Goal: Contribute content: Add original content to the website for others to see

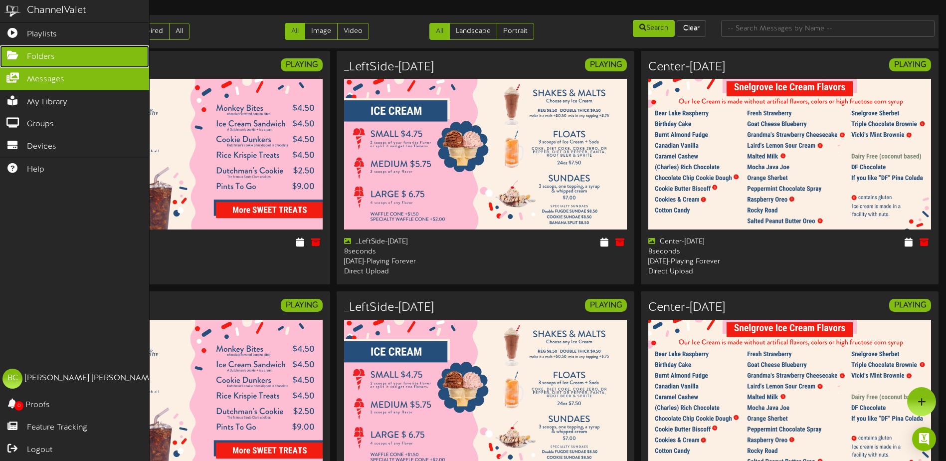
click at [20, 53] on icon at bounding box center [12, 53] width 25 height 7
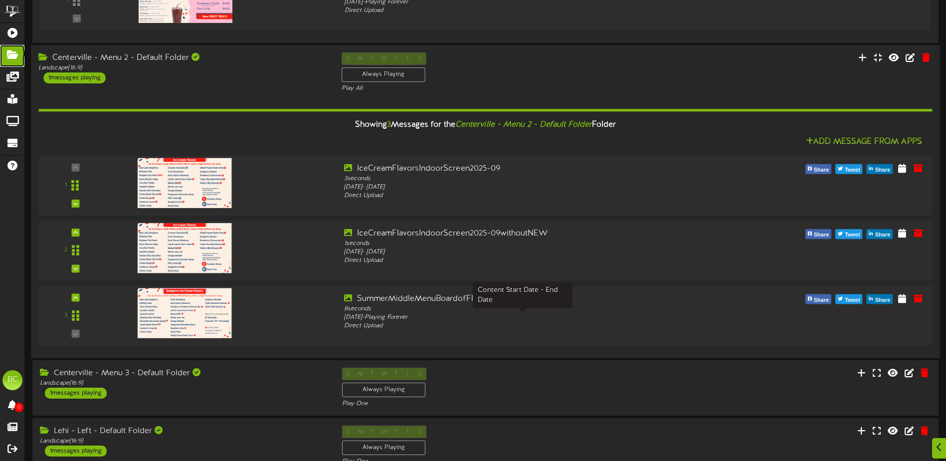
scroll to position [199, 0]
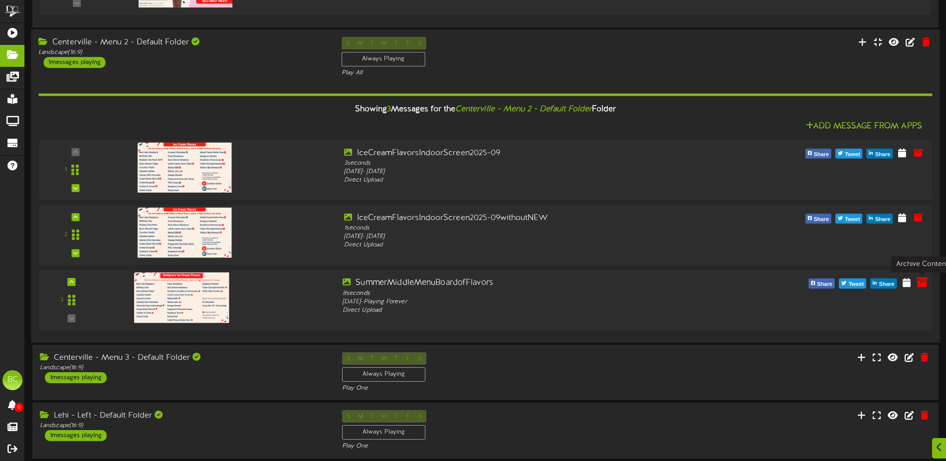
click at [921, 283] on icon at bounding box center [921, 282] width 11 height 11
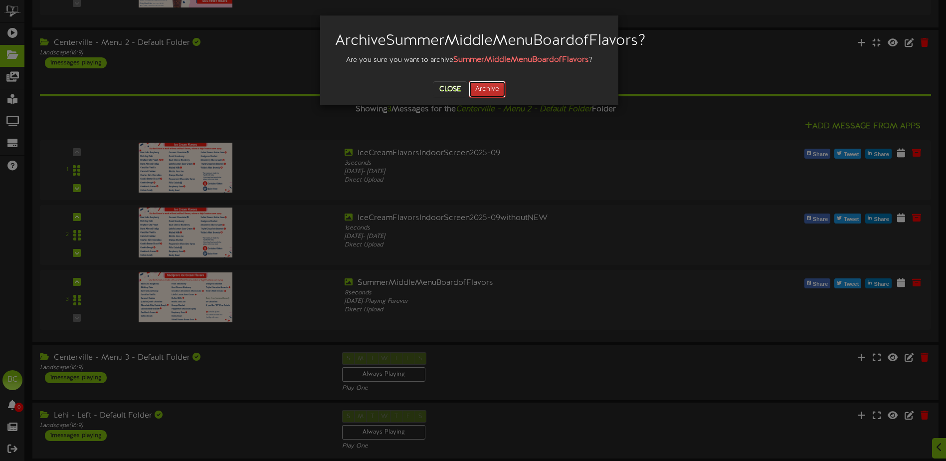
click at [483, 98] on button "Archive" at bounding box center [487, 89] width 37 height 17
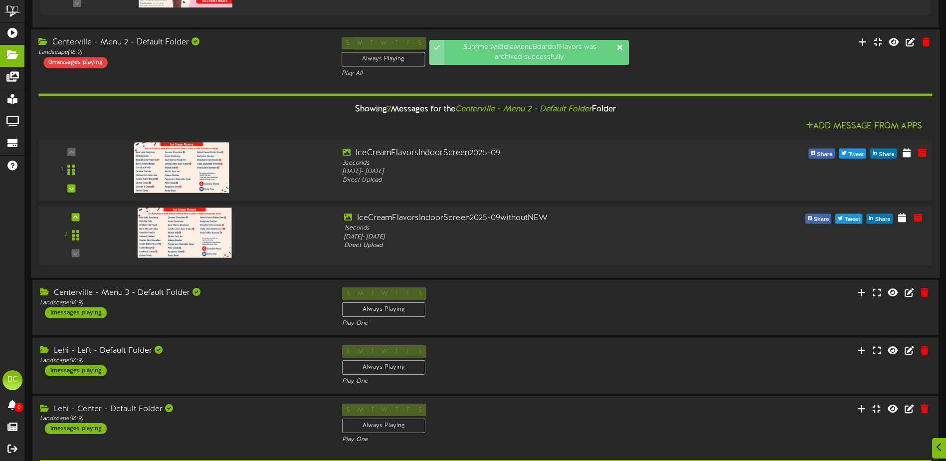
click at [311, 166] on div at bounding box center [222, 164] width 226 height 35
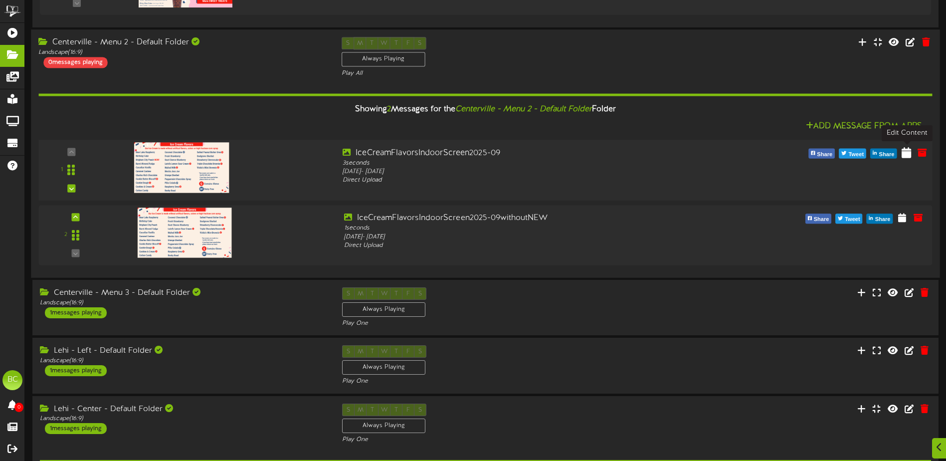
click at [904, 154] on icon at bounding box center [905, 152] width 9 height 11
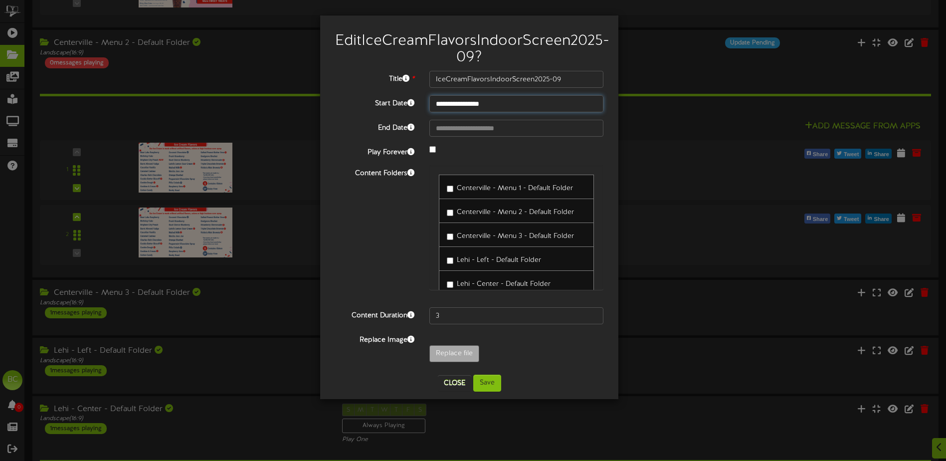
click at [479, 112] on input "**********" at bounding box center [516, 103] width 174 height 17
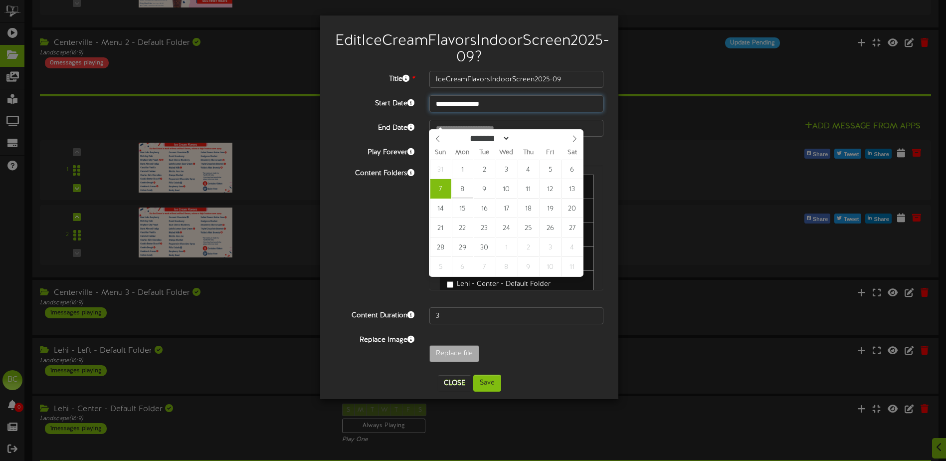
click at [463, 112] on input "**********" at bounding box center [516, 103] width 174 height 17
type input "**********"
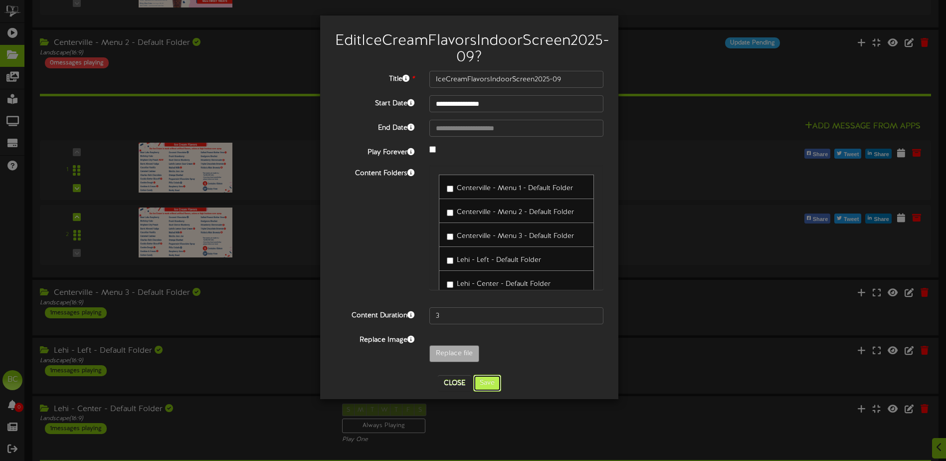
click at [485, 391] on button "Save" at bounding box center [487, 382] width 28 height 17
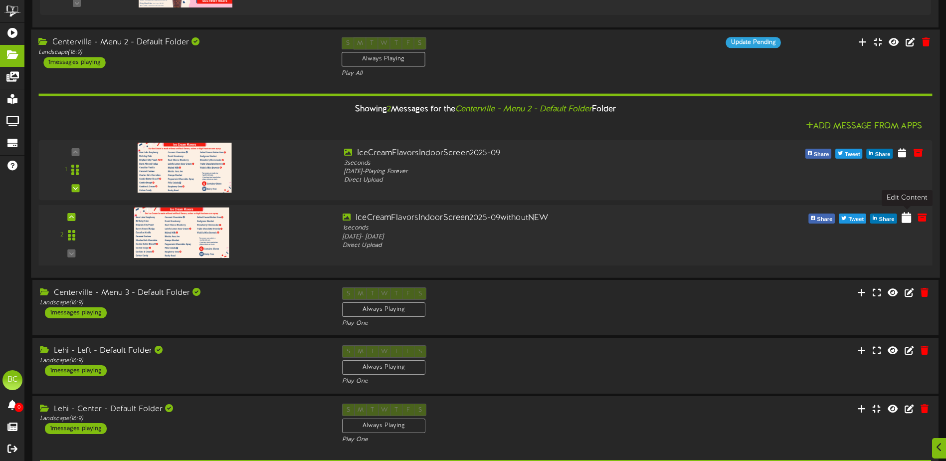
click at [904, 217] on icon at bounding box center [905, 216] width 9 height 11
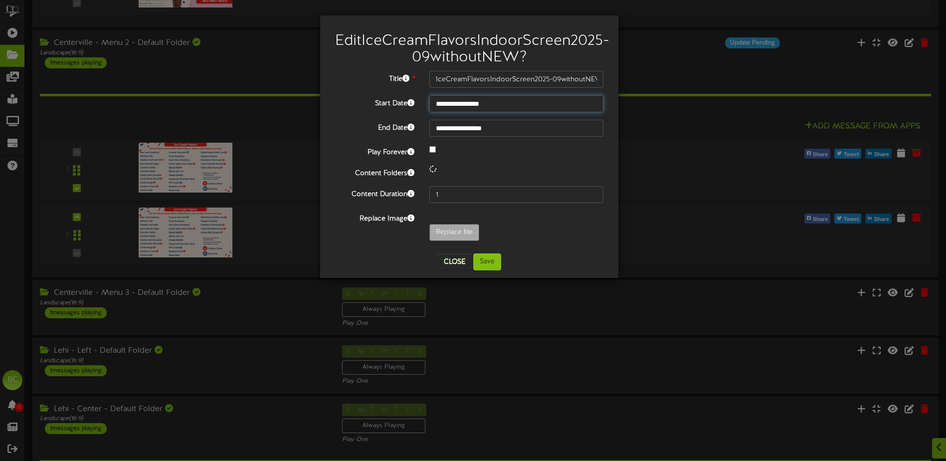
click at [469, 112] on input "**********" at bounding box center [516, 103] width 174 height 17
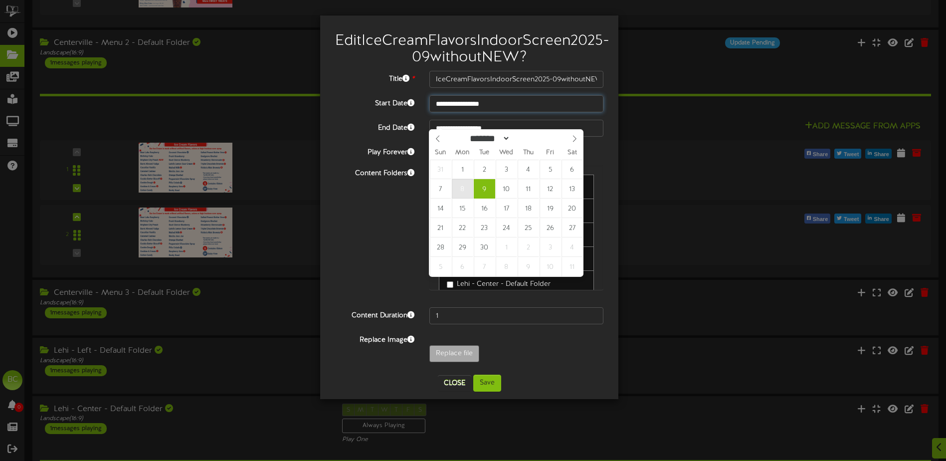
type input "**********"
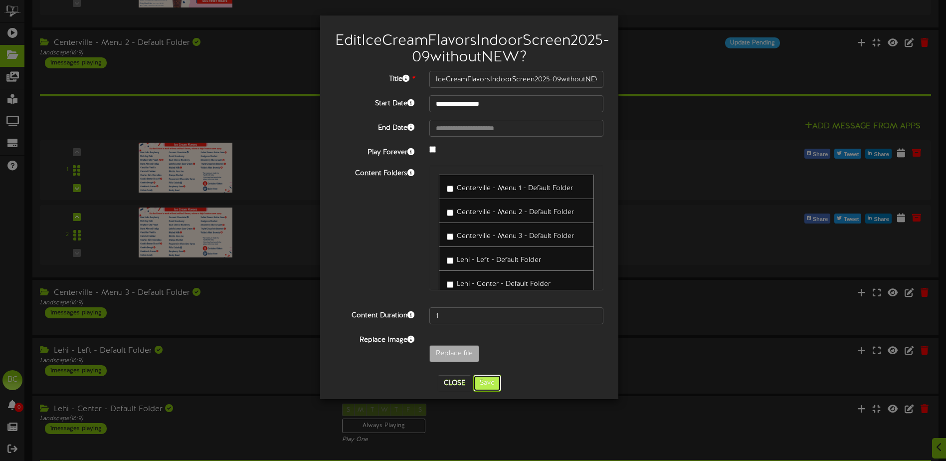
click at [488, 391] on button "Save" at bounding box center [487, 382] width 28 height 17
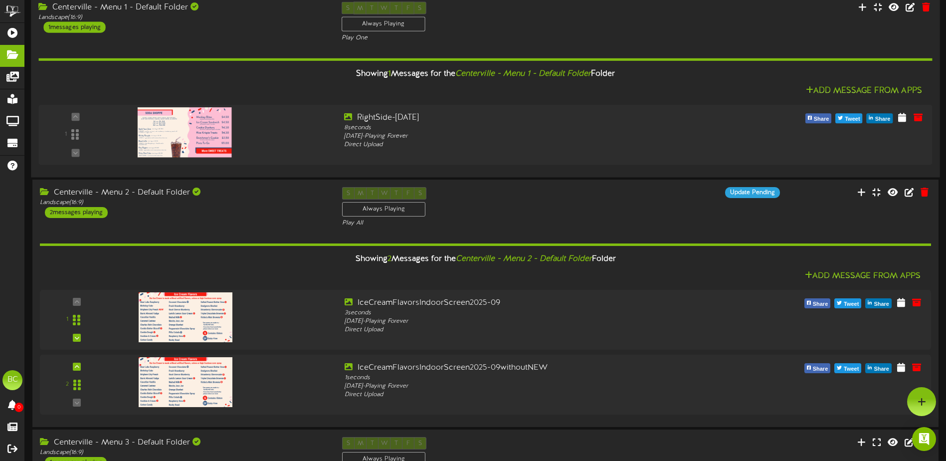
scroll to position [0, 0]
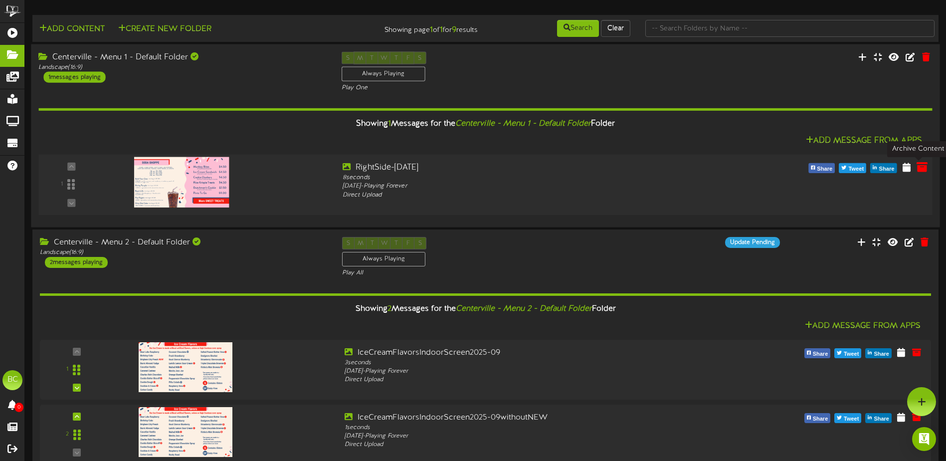
click at [921, 167] on icon at bounding box center [921, 166] width 11 height 11
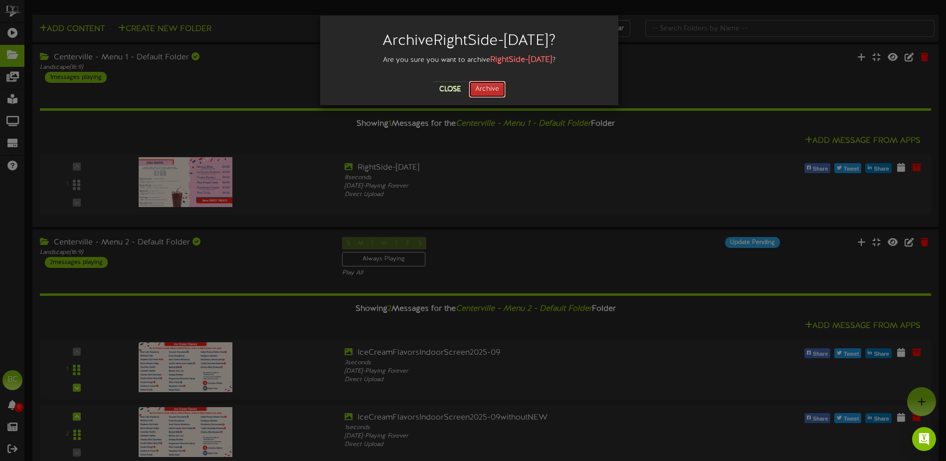
click at [489, 93] on button "Archive" at bounding box center [487, 89] width 37 height 17
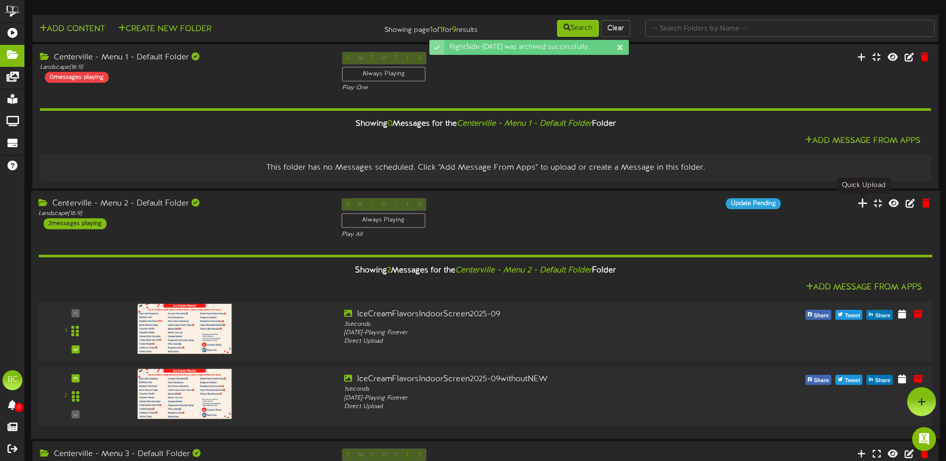
click at [862, 204] on icon at bounding box center [862, 202] width 10 height 11
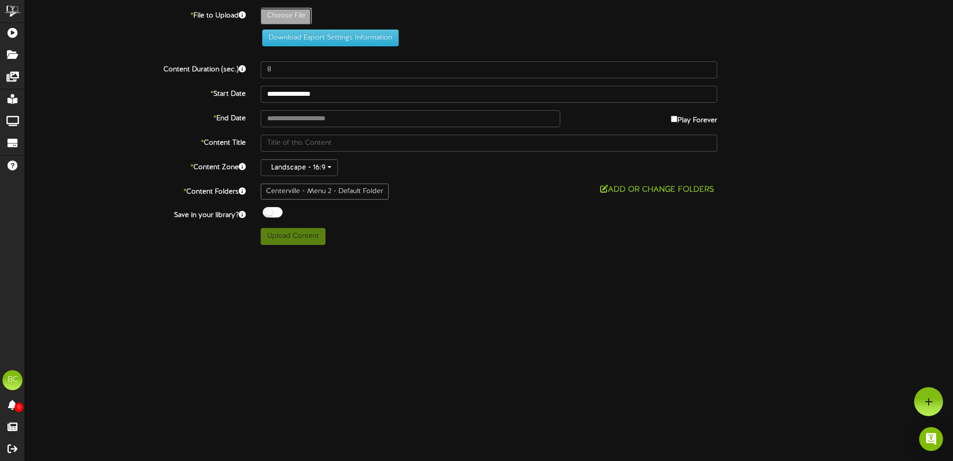
type input "**********"
type input "Menuboardright2025-09"
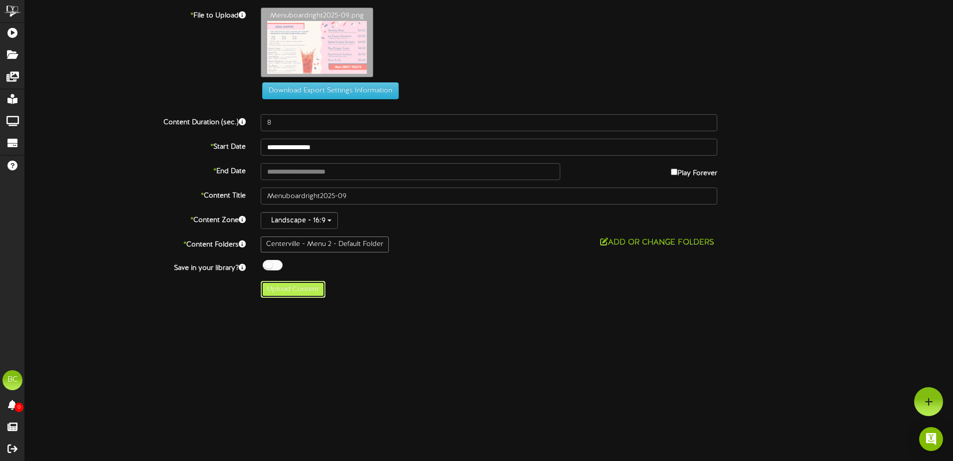
click at [299, 291] on button "Upload Content" at bounding box center [293, 289] width 65 height 17
type input "**********"
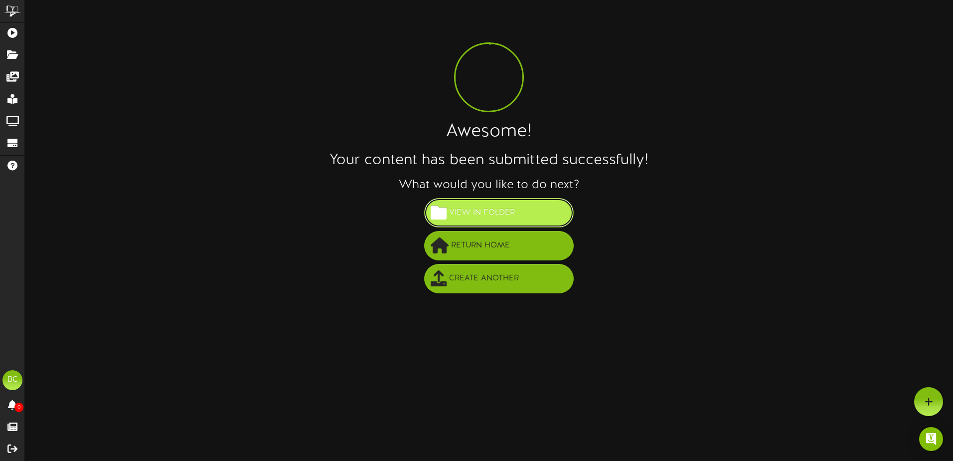
click at [485, 208] on span "View in Folder" at bounding box center [482, 212] width 71 height 16
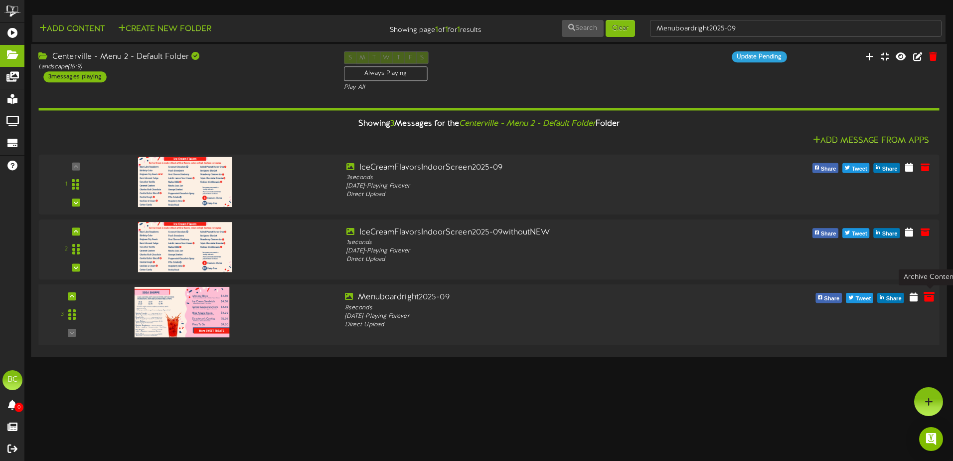
click at [929, 297] on icon at bounding box center [929, 296] width 11 height 11
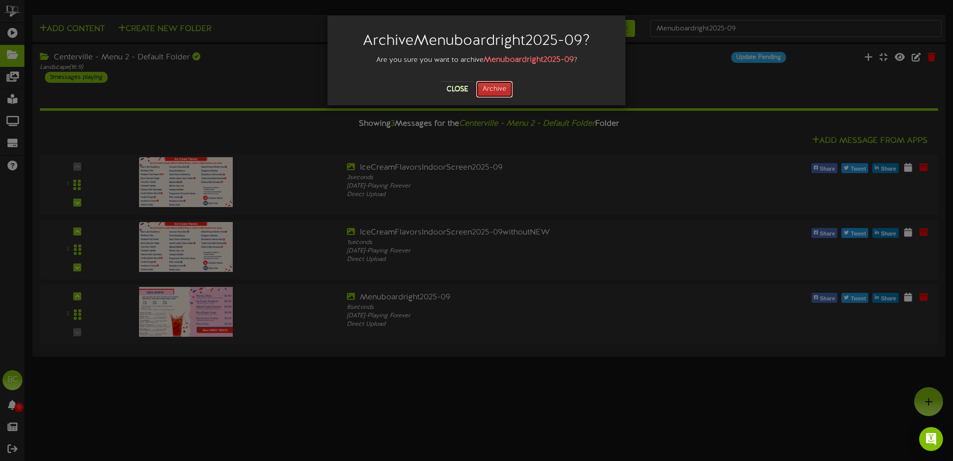
click at [483, 88] on button "Archive" at bounding box center [494, 89] width 37 height 17
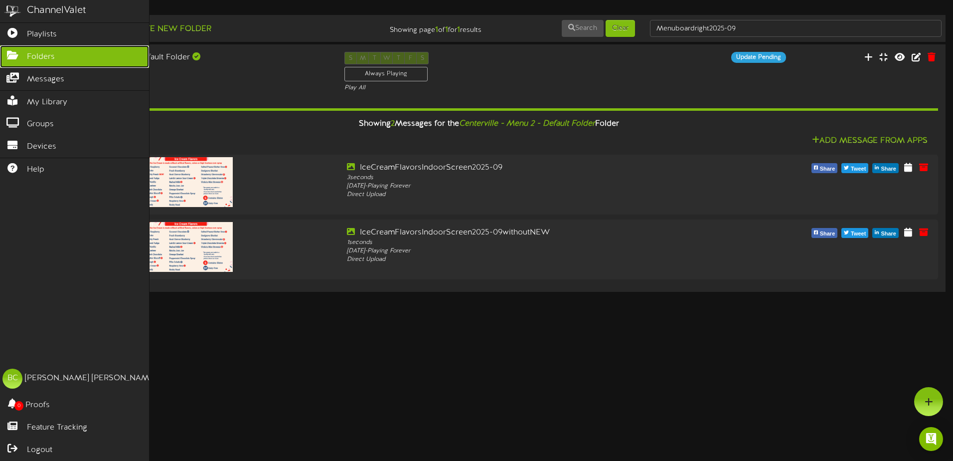
click at [11, 53] on icon at bounding box center [12, 53] width 25 height 7
click at [50, 58] on span "Folders" at bounding box center [41, 56] width 28 height 11
click at [42, 36] on span "Playlists" at bounding box center [42, 34] width 30 height 11
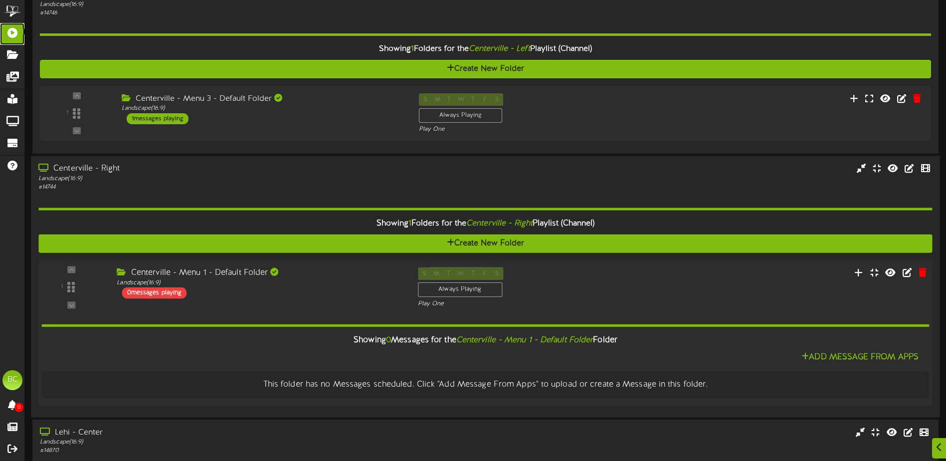
scroll to position [449, 0]
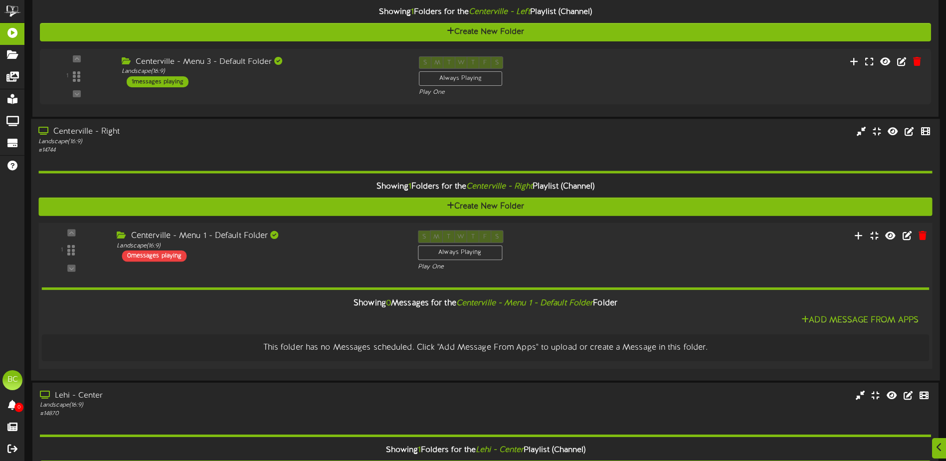
click at [252, 259] on div "Centerville - Menu 1 - Default Folder Landscape ( 16:9 ) 0 messages playing" at bounding box center [259, 245] width 301 height 31
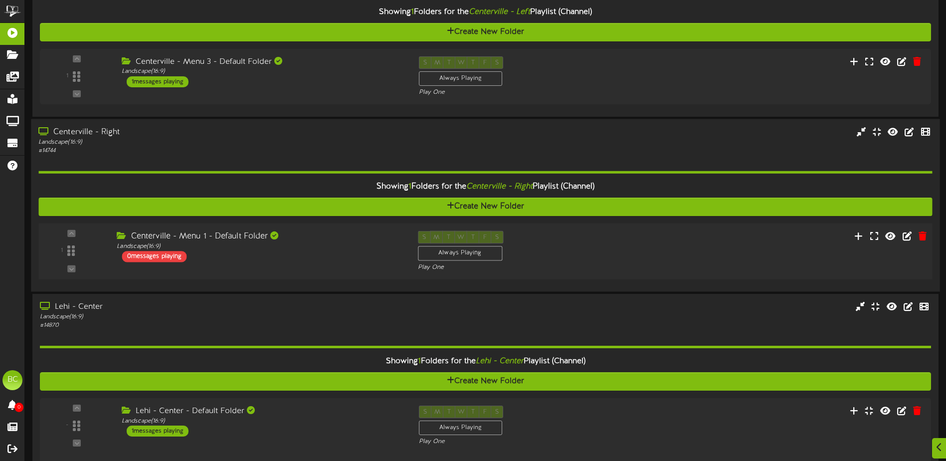
click at [252, 259] on div "Centerville - Menu 1 - Default Folder Landscape ( 16:9 ) 0 messages playing" at bounding box center [259, 245] width 301 height 31
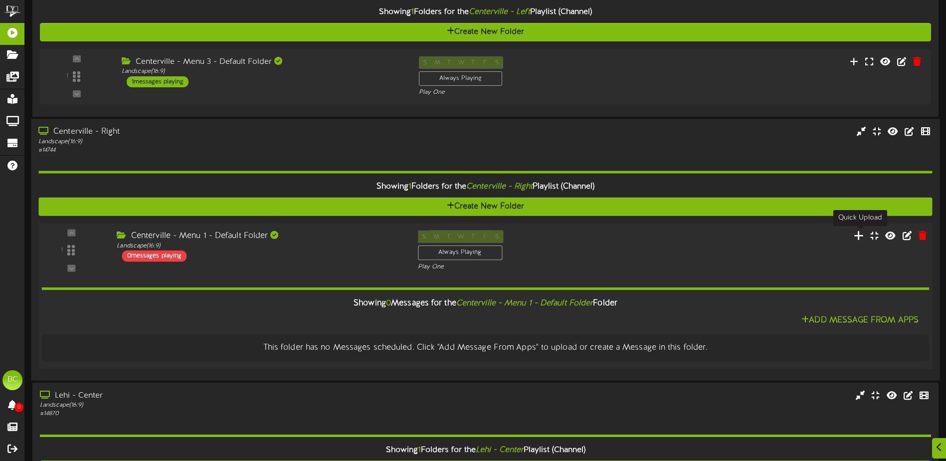
click at [858, 236] on icon at bounding box center [858, 234] width 10 height 11
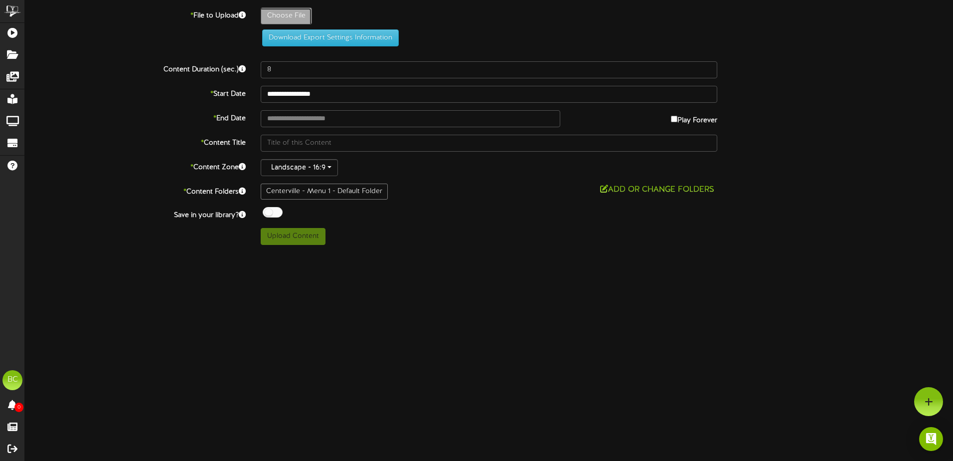
type input "**********"
type input "Menuboardright2025-09"
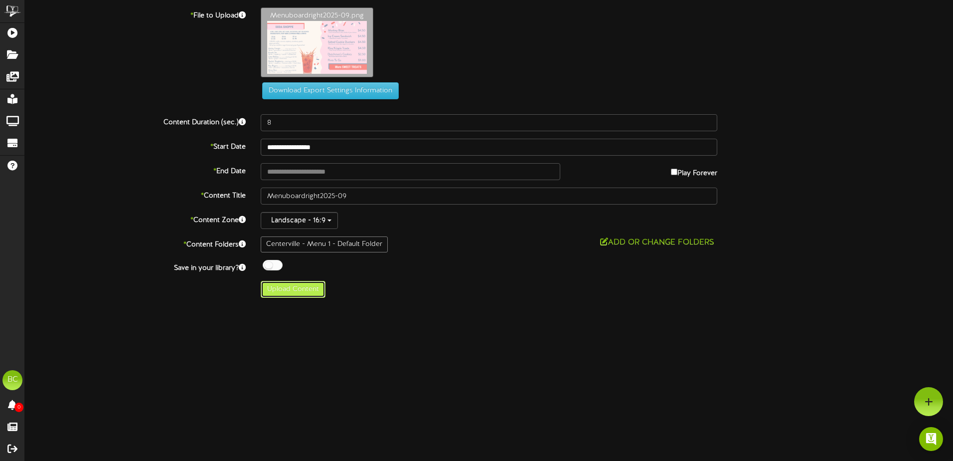
click at [297, 292] on button "Upload Content" at bounding box center [293, 289] width 65 height 17
type input "**********"
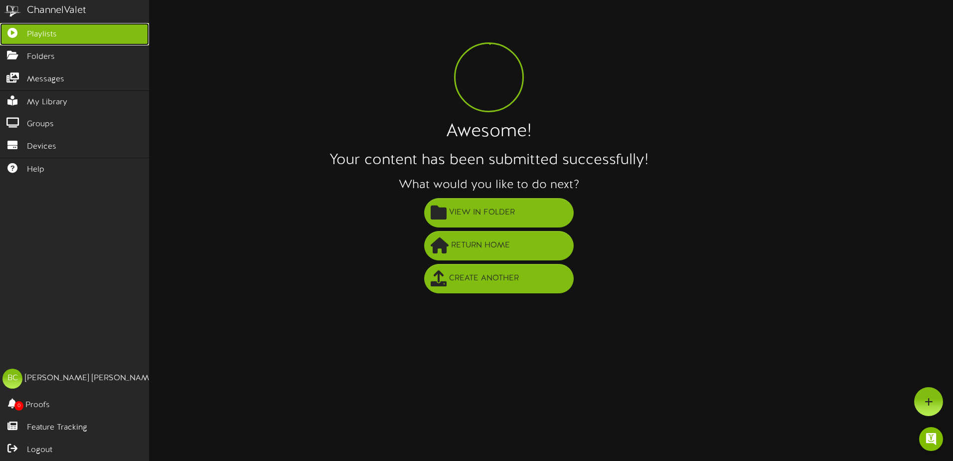
click at [36, 31] on span "Playlists" at bounding box center [42, 34] width 30 height 11
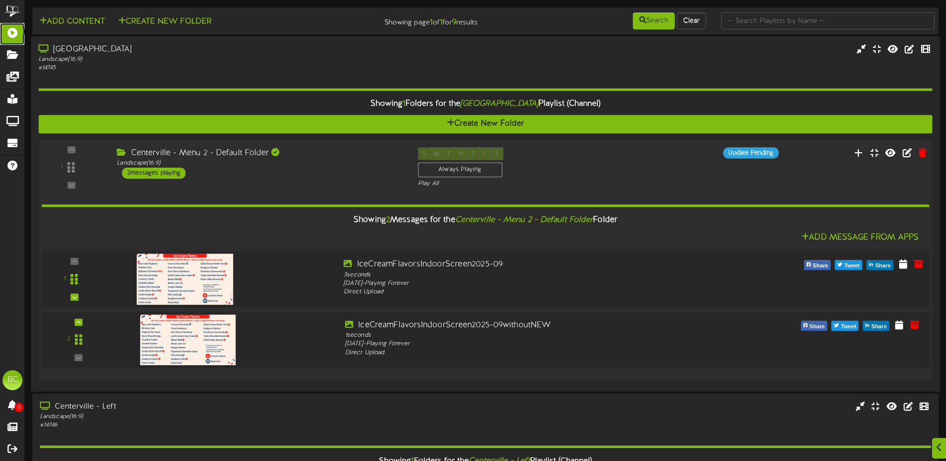
scroll to position [199, 0]
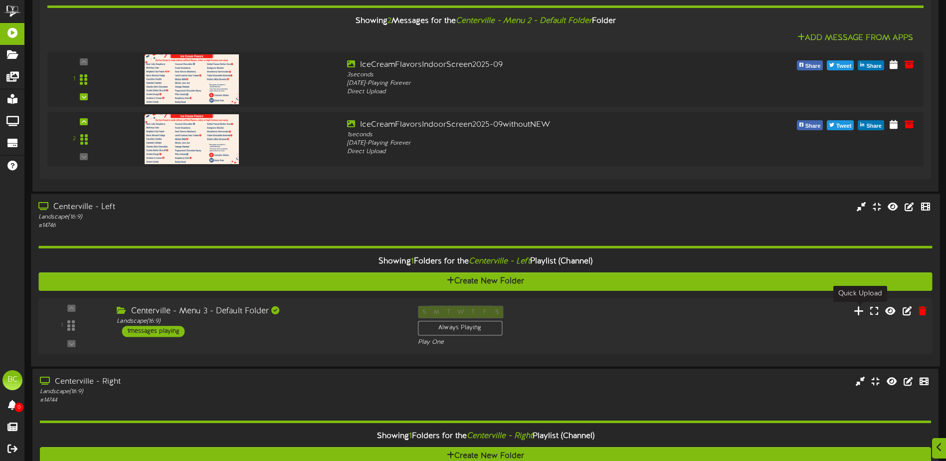
click at [859, 311] on icon at bounding box center [858, 310] width 10 height 11
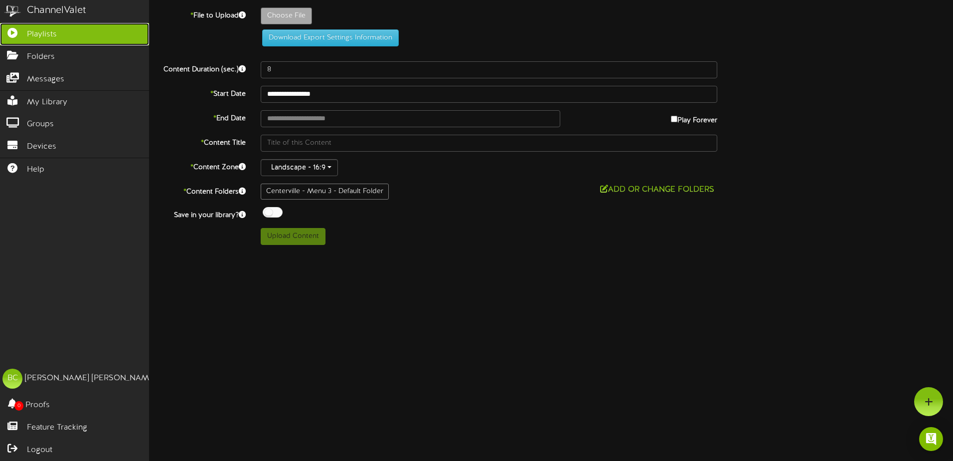
click at [14, 24] on link "Playlists" at bounding box center [74, 34] width 149 height 22
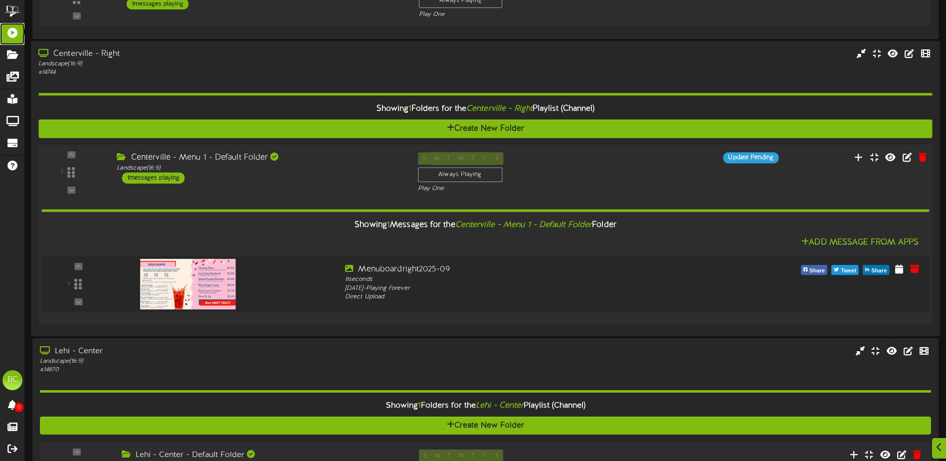
scroll to position [548, 0]
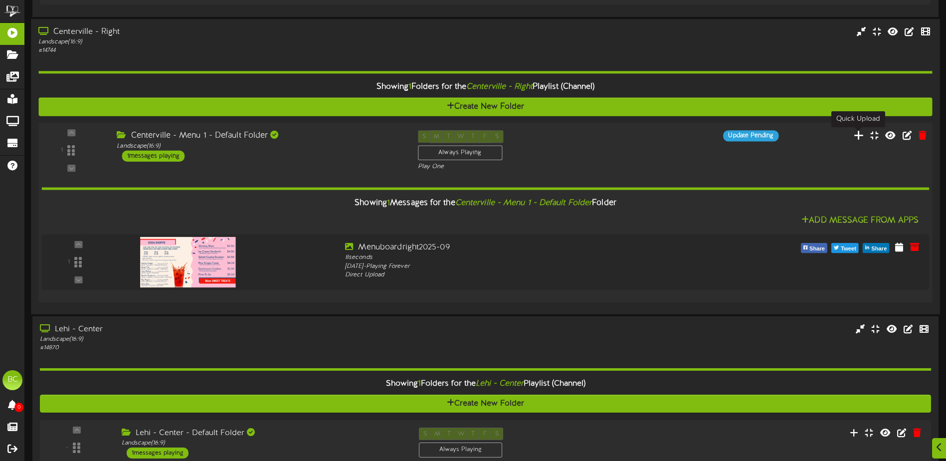
click at [860, 136] on icon at bounding box center [858, 134] width 10 height 11
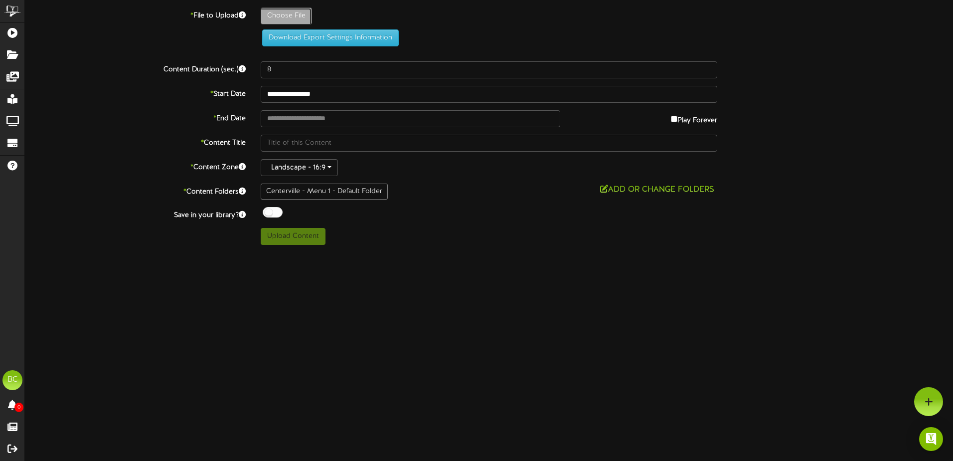
type input "**********"
type input "Menuboardright2025-09BrighamCityPeach"
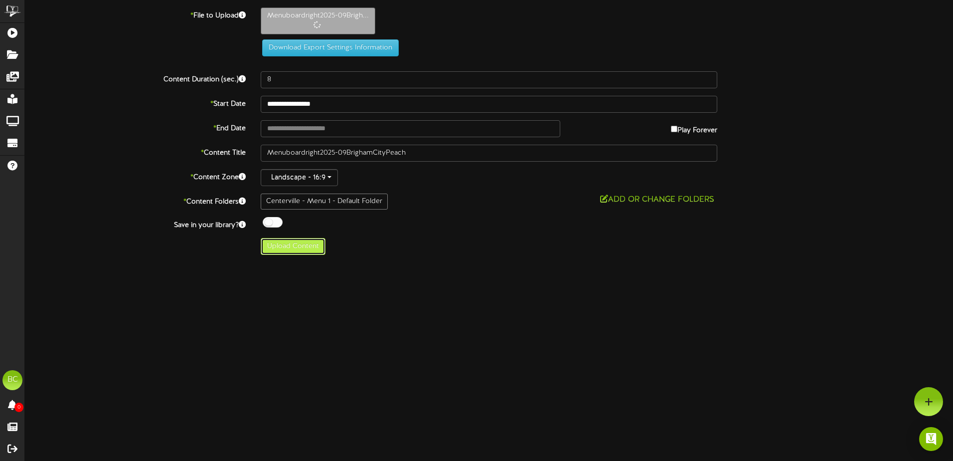
click at [292, 249] on button "Upload Content" at bounding box center [293, 246] width 65 height 17
type input "**********"
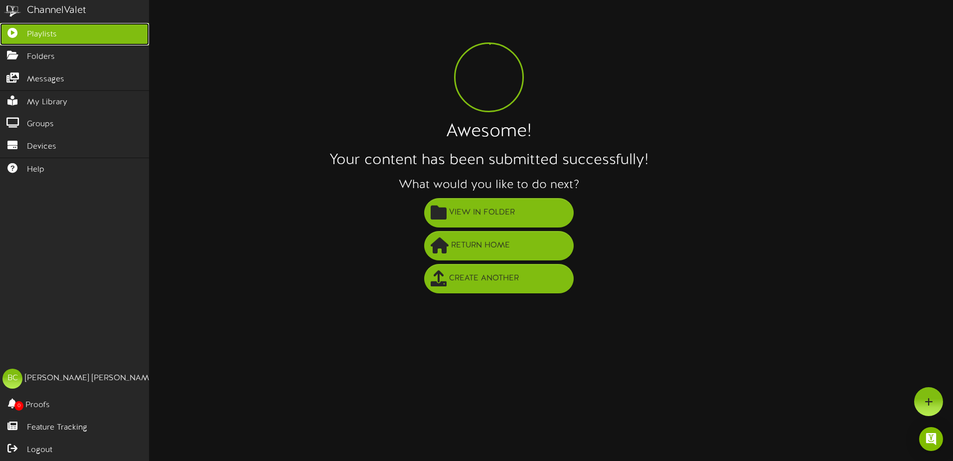
click at [17, 34] on icon at bounding box center [12, 31] width 25 height 7
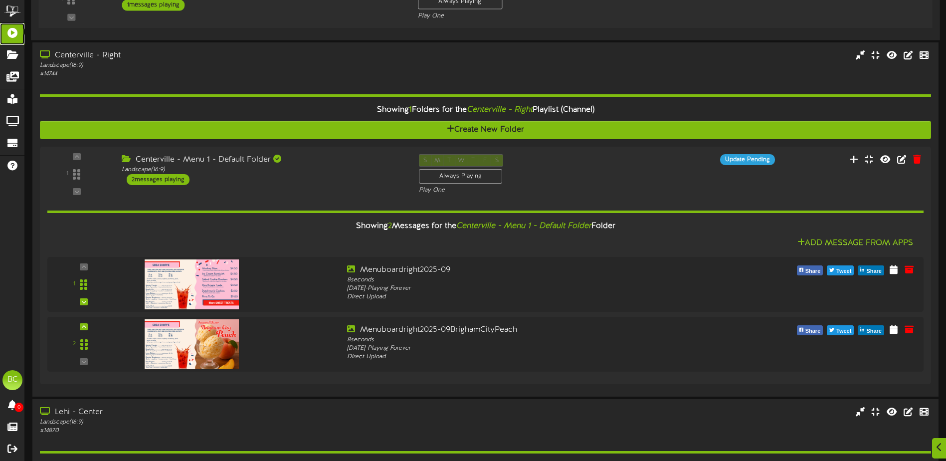
scroll to position [548, 0]
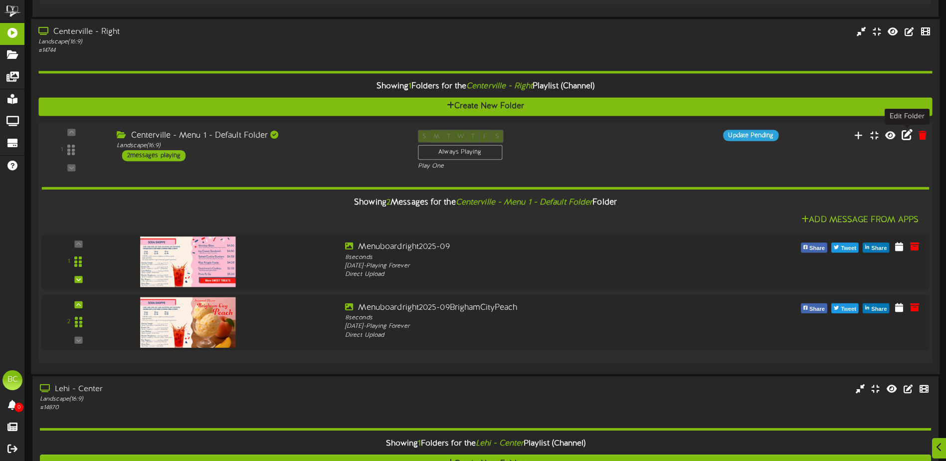
click at [906, 135] on icon at bounding box center [906, 134] width 11 height 11
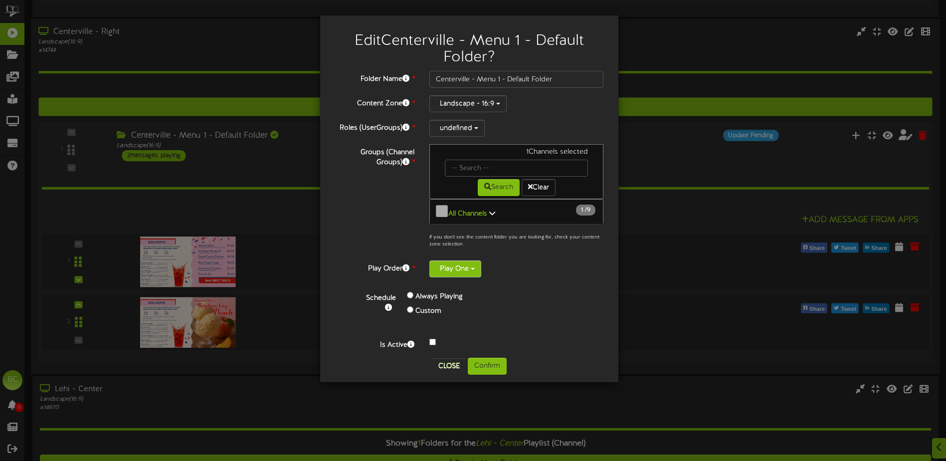
click at [472, 265] on button "Play One" at bounding box center [455, 268] width 52 height 17
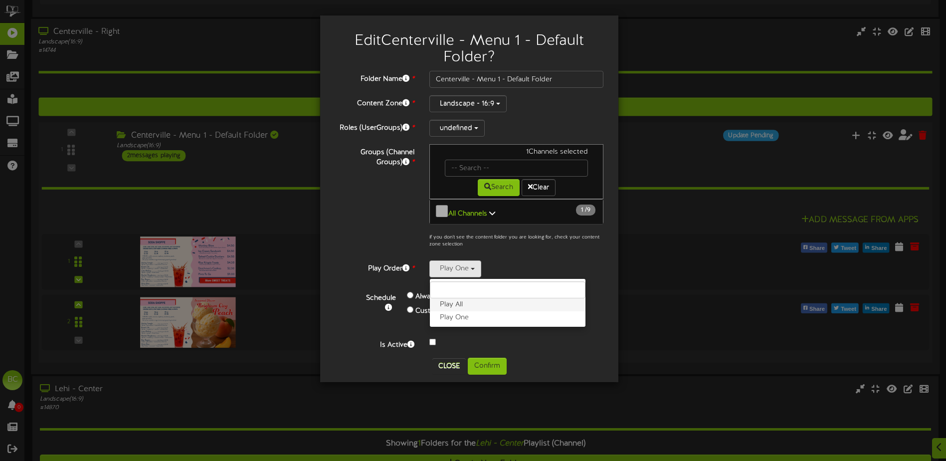
click at [469, 303] on label "Play All" at bounding box center [508, 304] width 156 height 13
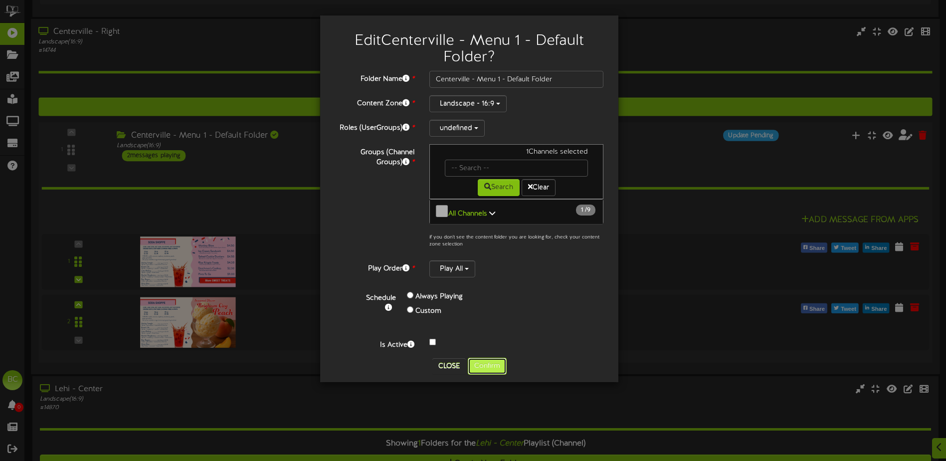
click at [497, 361] on button "Confirm" at bounding box center [487, 365] width 39 height 17
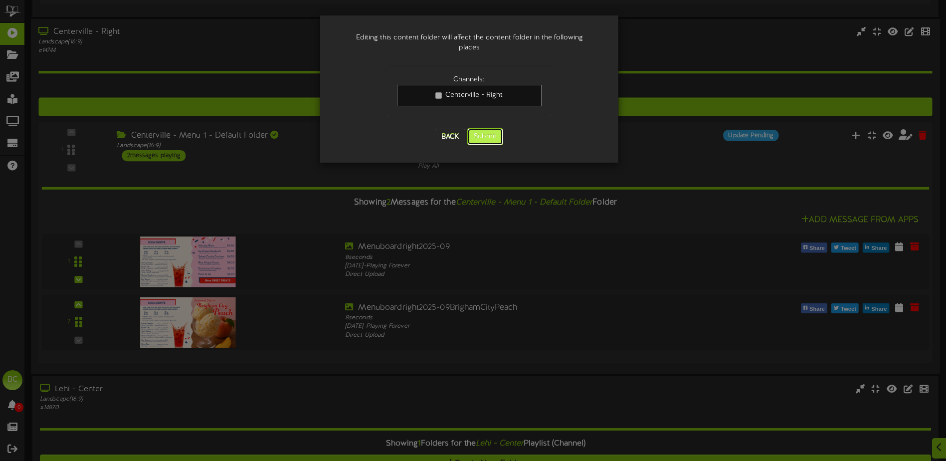
click at [487, 128] on button "Submit" at bounding box center [485, 136] width 36 height 17
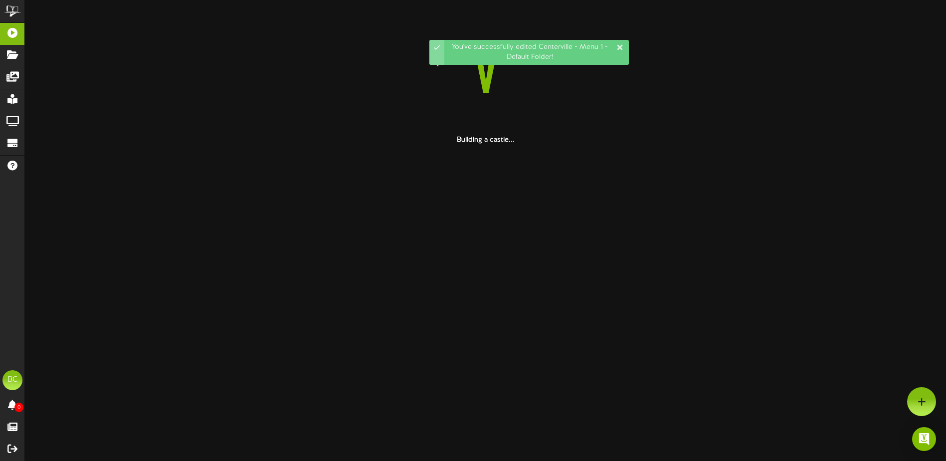
scroll to position [0, 0]
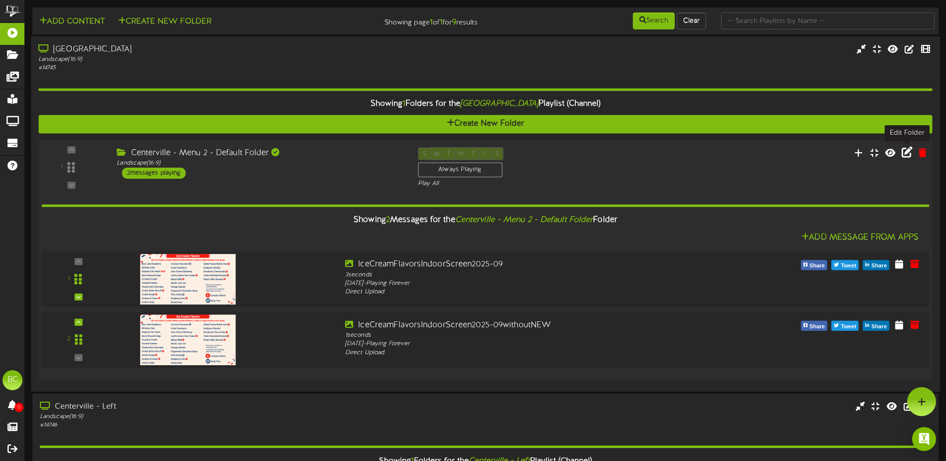
click at [907, 155] on icon at bounding box center [906, 152] width 11 height 11
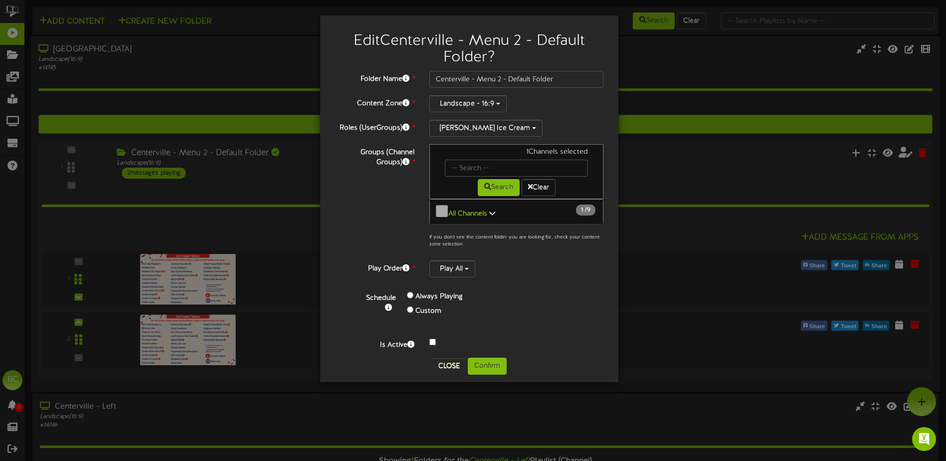
click at [680, 249] on div "Edit Centerville - Menu 2 - Default Folder ? Folder Name * Centerville - [GEOGR…" at bounding box center [473, 230] width 946 height 461
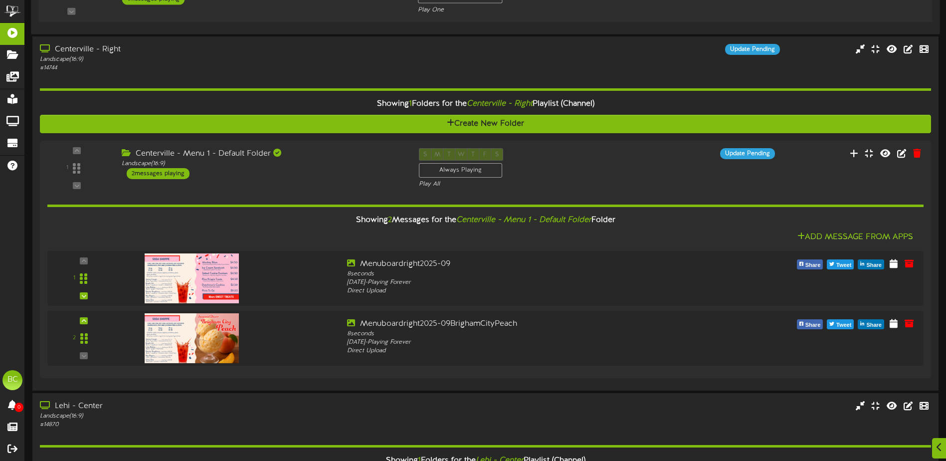
scroll to position [548, 0]
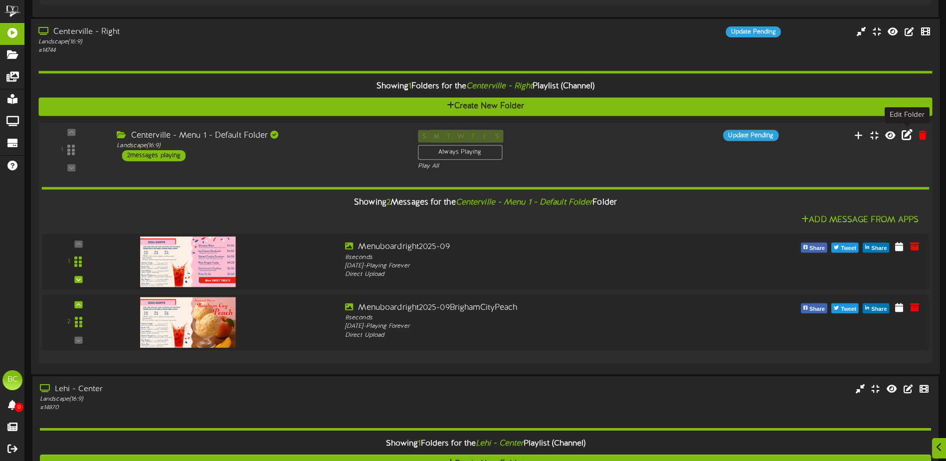
click at [906, 135] on icon at bounding box center [906, 134] width 11 height 11
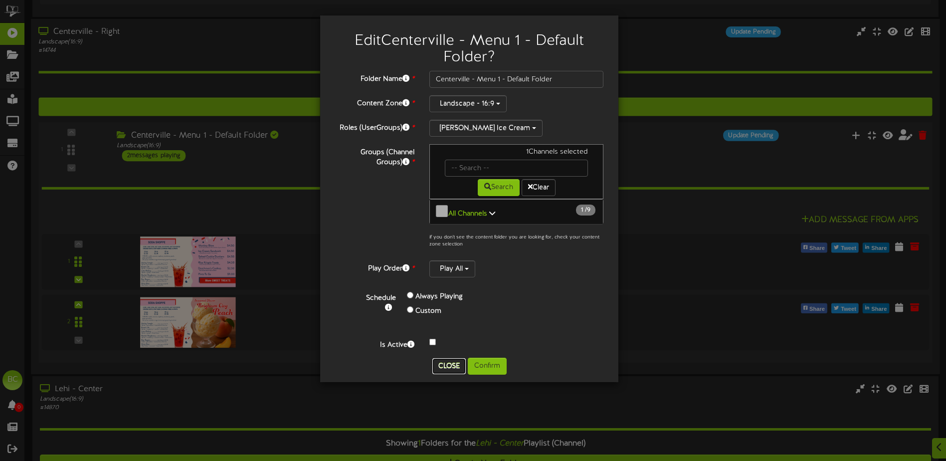
click at [456, 362] on button "Close" at bounding box center [448, 366] width 33 height 16
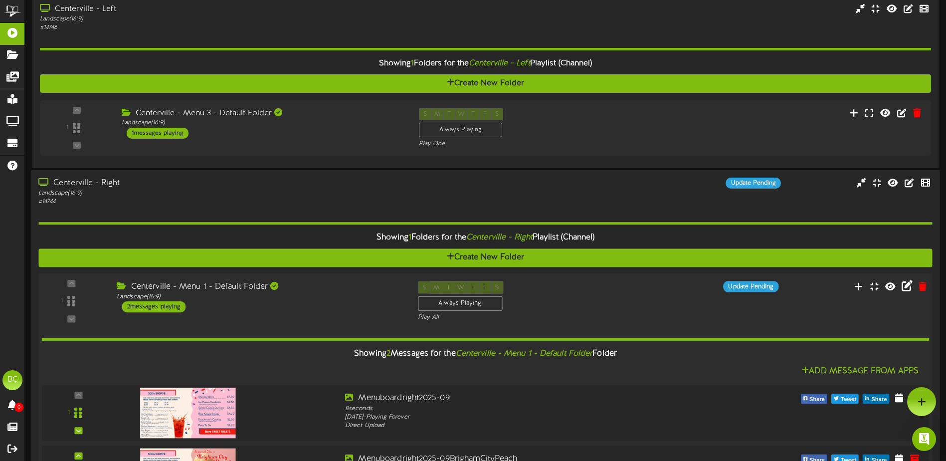
scroll to position [349, 0]
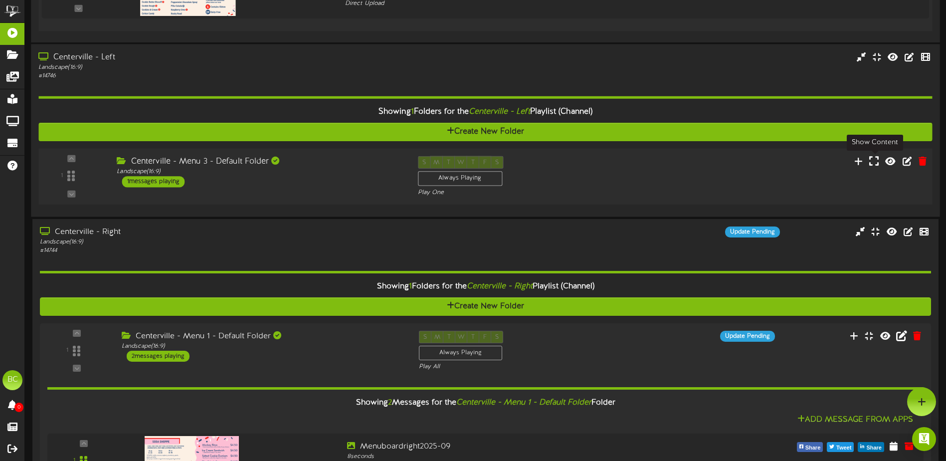
click at [874, 161] on icon at bounding box center [873, 160] width 9 height 11
